Goal: Find specific page/section

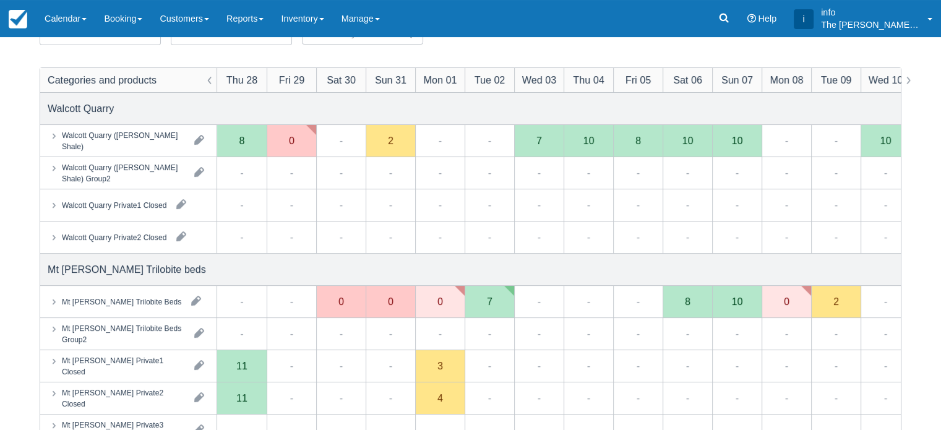
scroll to position [124, 0]
click at [191, 15] on link "Customers" at bounding box center [184, 18] width 67 height 37
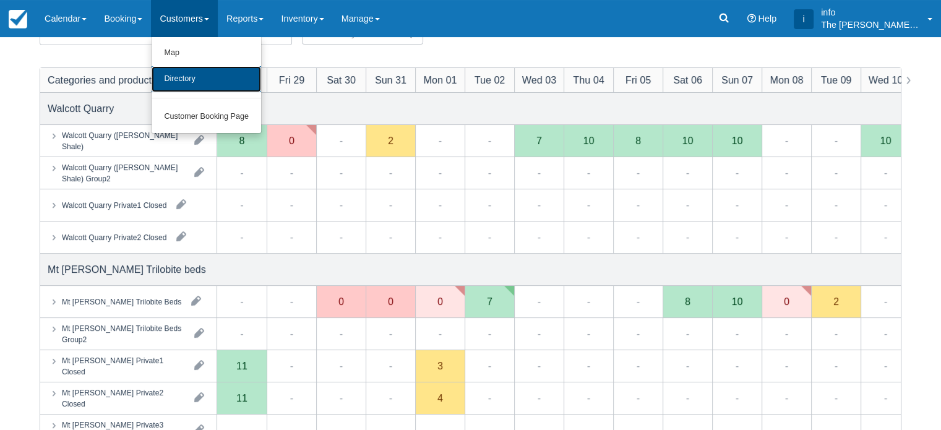
click at [207, 79] on link "Directory" at bounding box center [207, 79] width 110 height 26
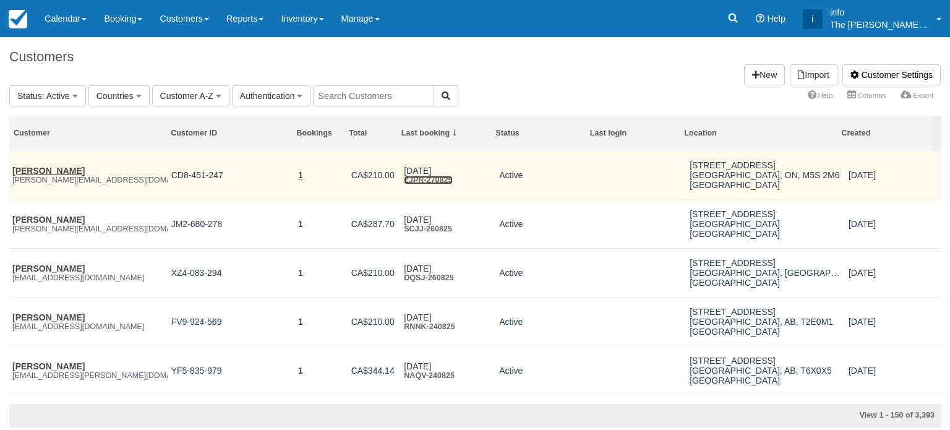
click at [423, 182] on link "ZJPR-270825" at bounding box center [428, 180] width 48 height 9
